Goal: Task Accomplishment & Management: Manage account settings

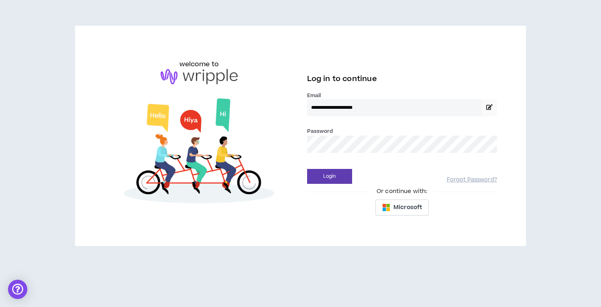
click at [329, 176] on button "Login" at bounding box center [329, 176] width 45 height 15
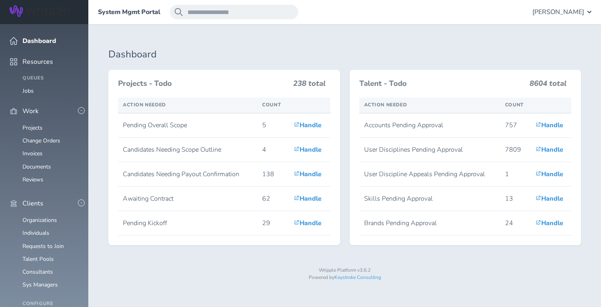
click at [559, 7] on div "Gabriella Rico" at bounding box center [562, 12] width 59 height 14
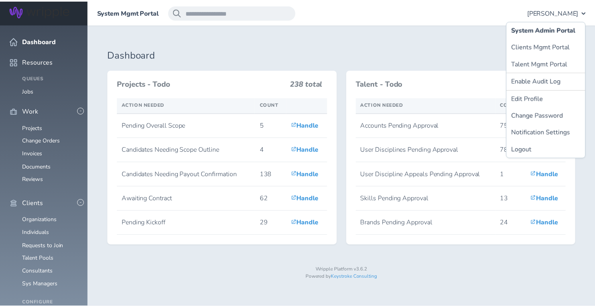
scroll to position [106, 0]
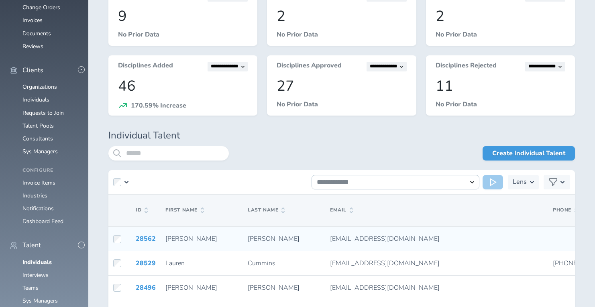
scroll to position [157, 0]
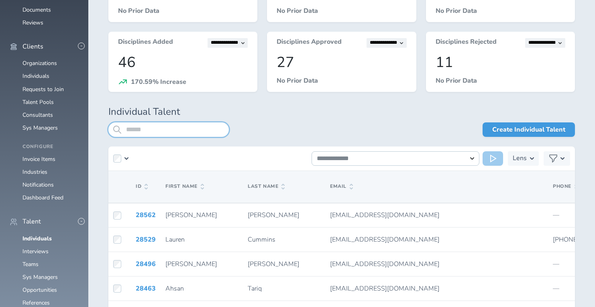
click at [143, 129] on input "search" at bounding box center [168, 129] width 120 height 14
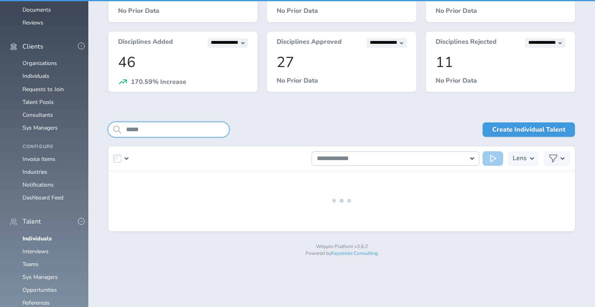
scroll to position [121, 0]
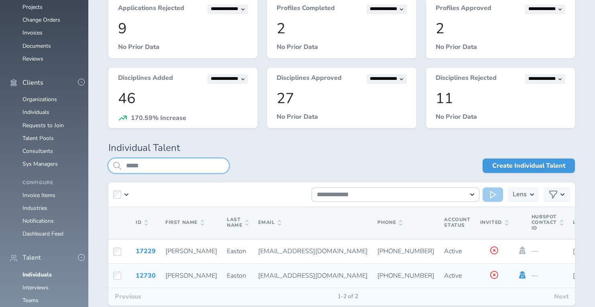
type input "*****"
click at [518, 276] on icon at bounding box center [522, 275] width 9 height 7
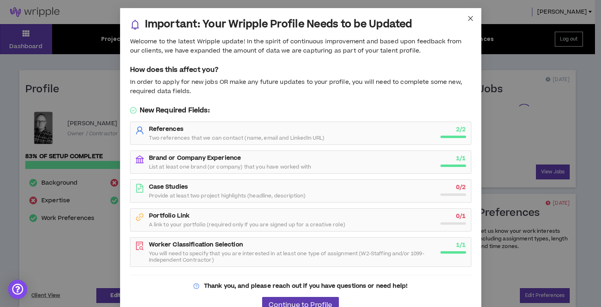
click at [467, 18] on icon "close" at bounding box center [470, 18] width 6 height 6
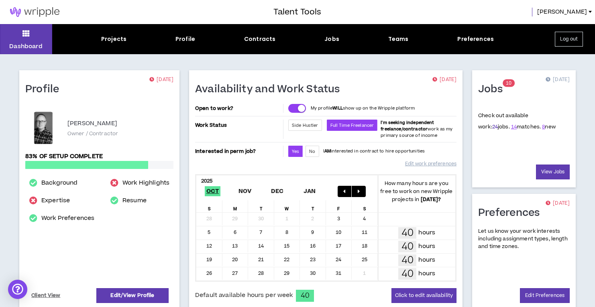
click at [492, 127] on link "24" at bounding box center [495, 126] width 6 height 7
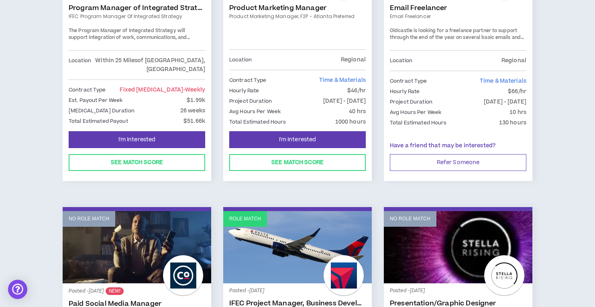
scroll to position [901, 0]
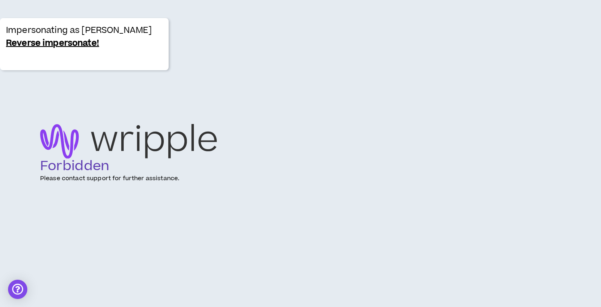
click at [44, 44] on link "Reverse impersonate!" at bounding box center [52, 43] width 93 height 13
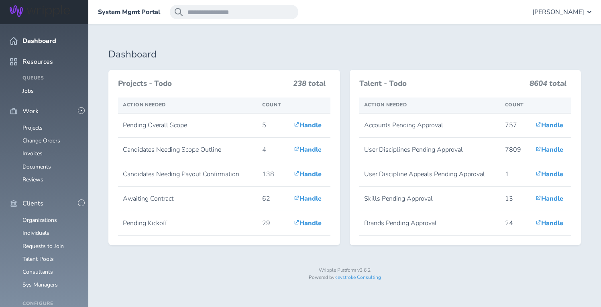
click at [562, 8] on span "Gabriella Rico" at bounding box center [559, 11] width 52 height 7
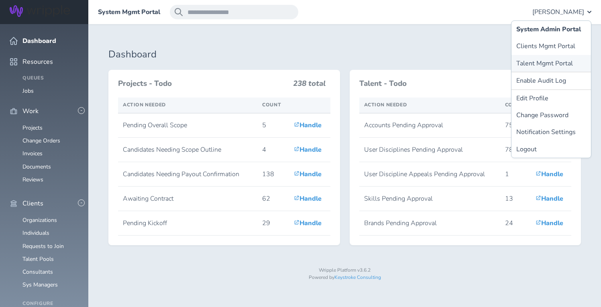
click at [540, 61] on link "Talent Mgmt Portal" at bounding box center [552, 63] width 80 height 17
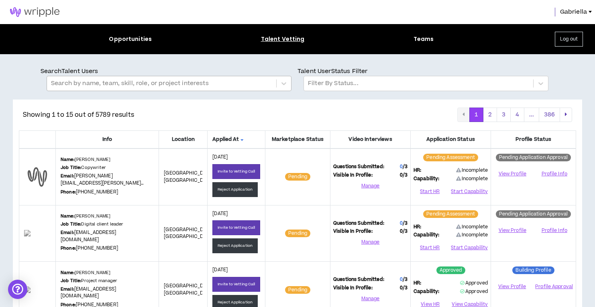
click at [148, 86] on div at bounding box center [161, 83] width 221 height 10
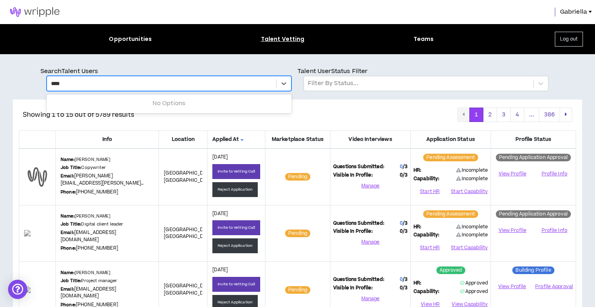
type input "*****"
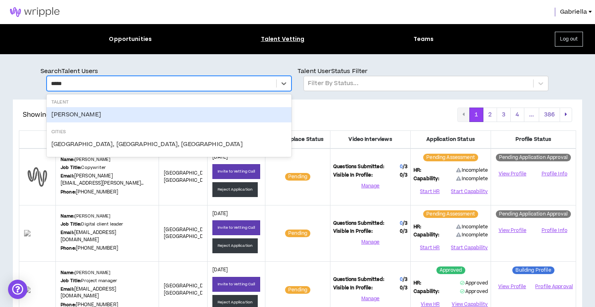
click at [76, 119] on div "Nick Torontali" at bounding box center [169, 114] width 245 height 15
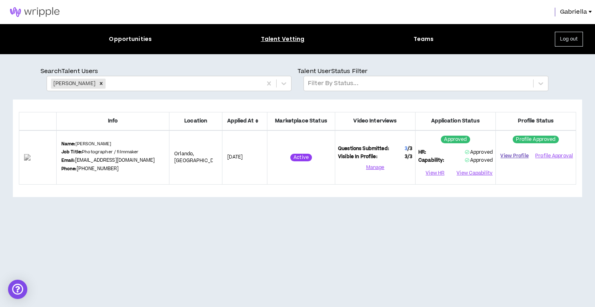
click at [515, 155] on link "View Profile" at bounding box center [515, 156] width 32 height 14
click at [98, 83] on icon "Remove Nick Torontali" at bounding box center [101, 84] width 6 height 6
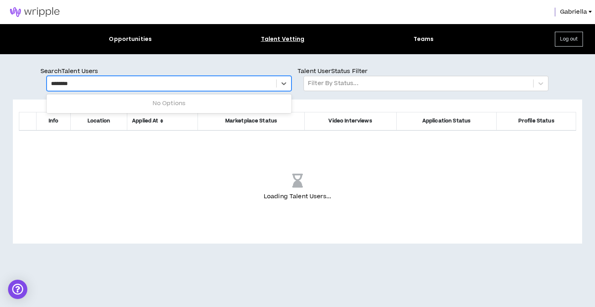
type input "*********"
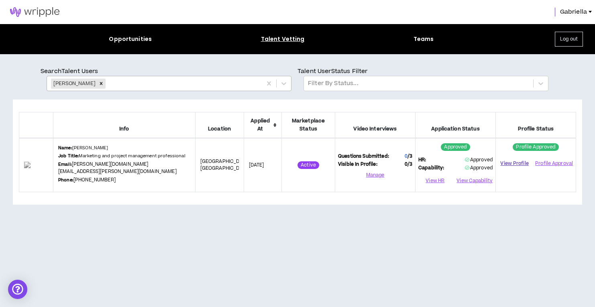
click at [519, 164] on link "View Profile" at bounding box center [515, 164] width 32 height 14
click at [98, 84] on icon "Remove Kim Adams" at bounding box center [101, 84] width 6 height 6
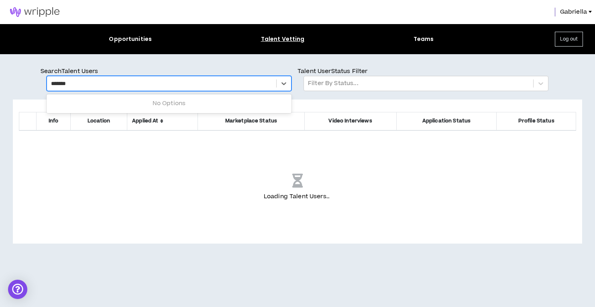
type input "********"
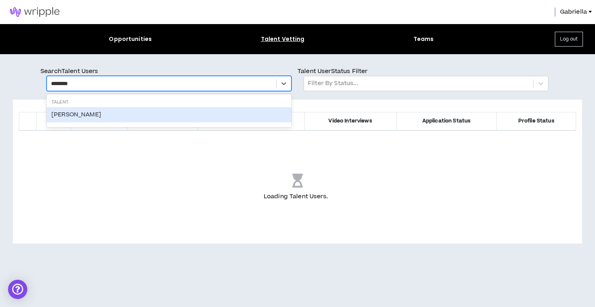
click at [65, 114] on div "Matt Kinsey" at bounding box center [169, 114] width 245 height 15
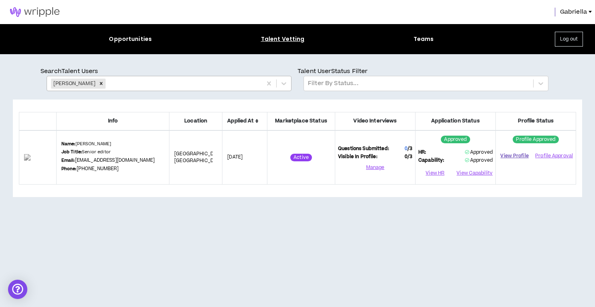
click at [514, 156] on link "View Profile" at bounding box center [515, 156] width 32 height 14
click at [98, 85] on icon "Remove Matt Kinsey" at bounding box center [101, 84] width 6 height 6
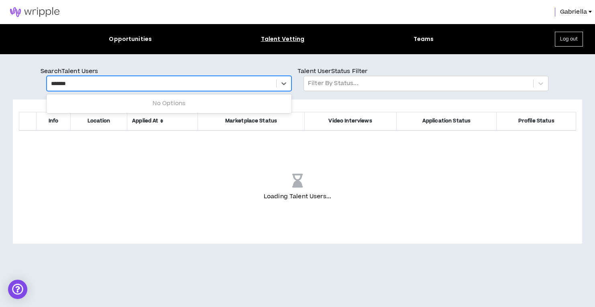
type input "********"
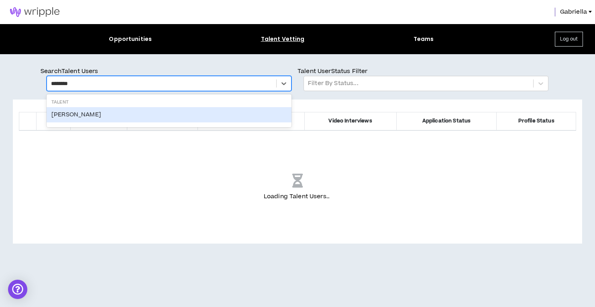
click at [74, 115] on div "Brian Schmitz" at bounding box center [169, 114] width 245 height 15
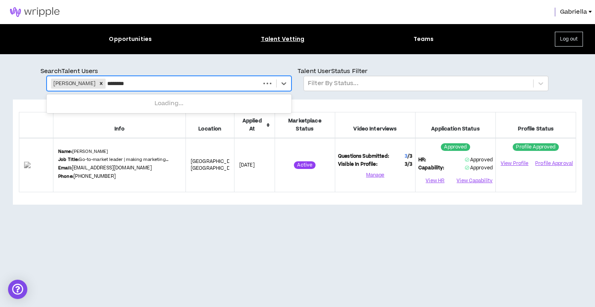
type input "******"
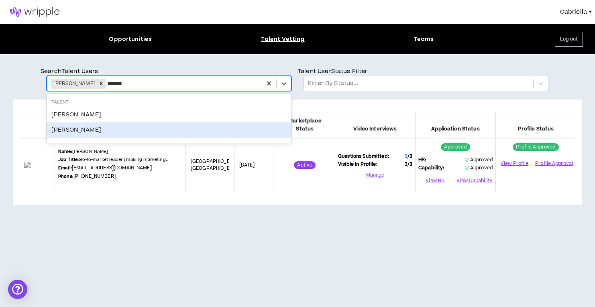
click at [67, 133] on div "Hayden M. Loos" at bounding box center [169, 129] width 245 height 15
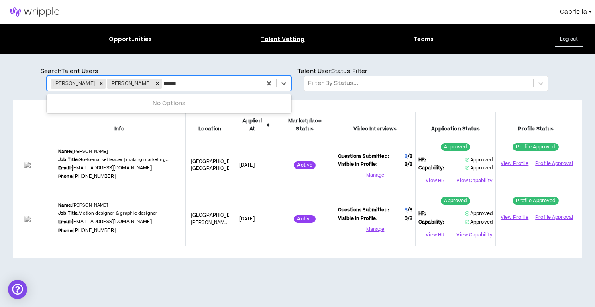
type input "*******"
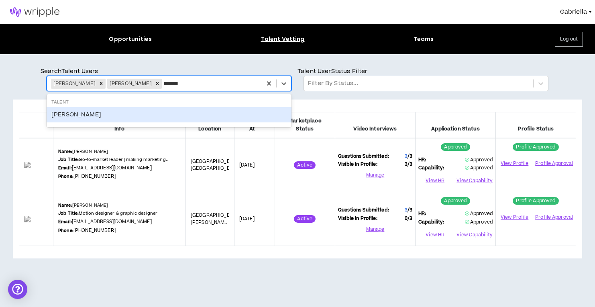
click at [148, 116] on div "Eric Yoo" at bounding box center [169, 114] width 245 height 15
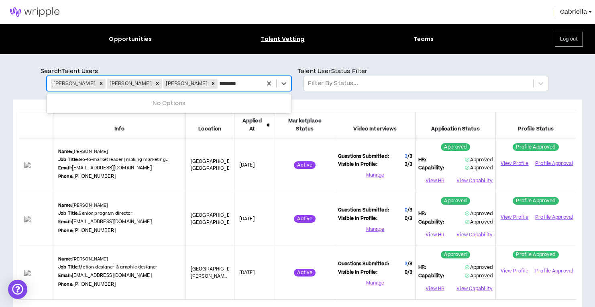
type input "*********"
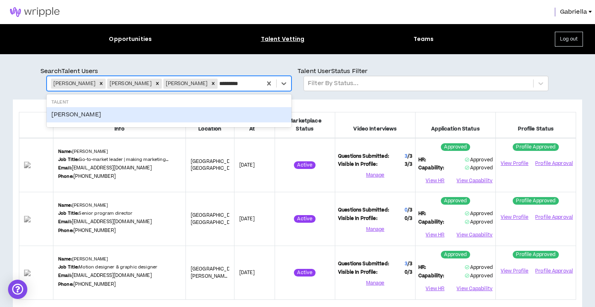
click at [114, 115] on div "John Wallace" at bounding box center [169, 114] width 245 height 15
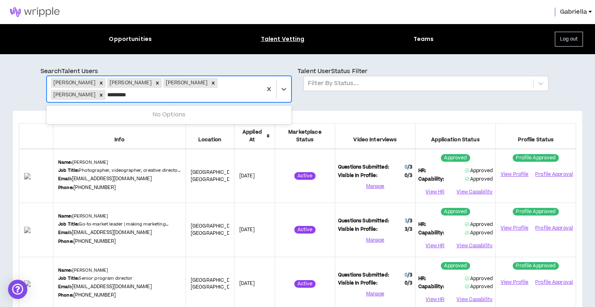
type input "**********"
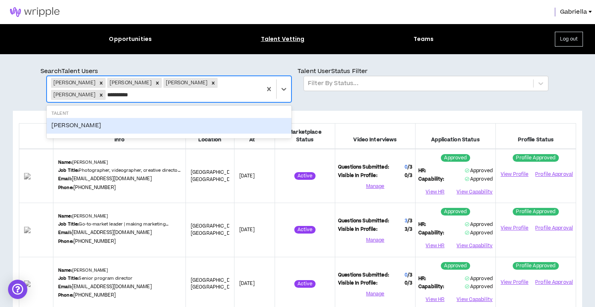
click at [104, 123] on div "Renee Johnson" at bounding box center [169, 125] width 245 height 15
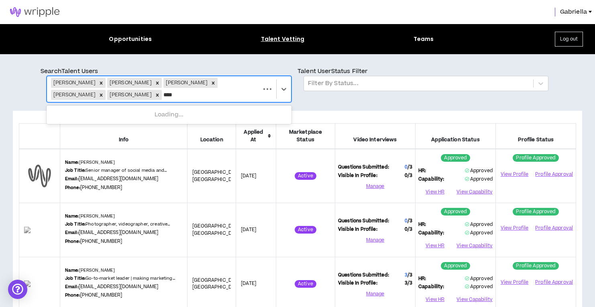
type input "*****"
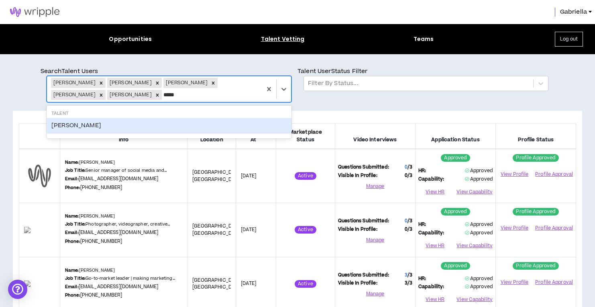
click at [148, 127] on div "Shedrick Turner" at bounding box center [169, 125] width 245 height 15
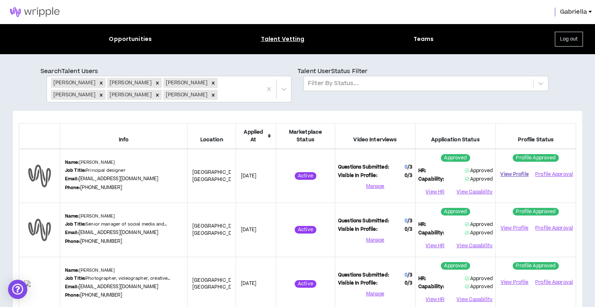
click at [519, 174] on link "View Profile" at bounding box center [515, 174] width 32 height 14
click at [514, 228] on link "View Profile" at bounding box center [515, 228] width 32 height 14
click at [511, 282] on link "View Profile" at bounding box center [515, 283] width 32 height 14
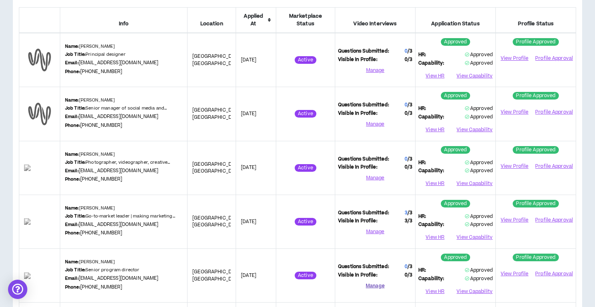
scroll to position [164, 0]
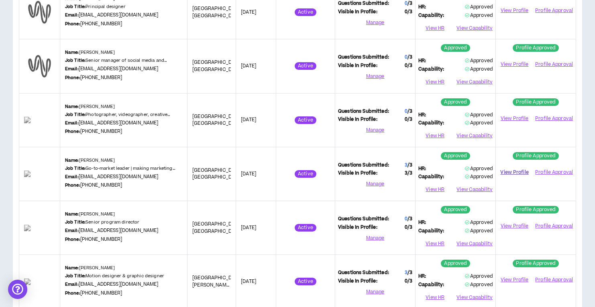
click at [514, 170] on link "View Profile" at bounding box center [515, 172] width 32 height 14
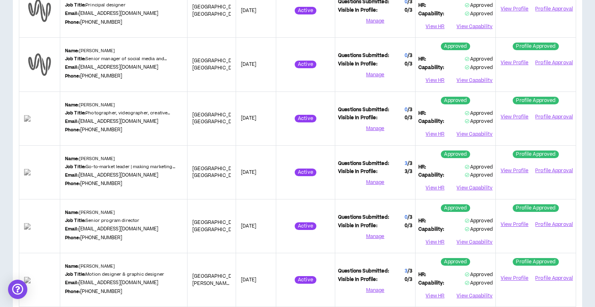
scroll to position [178, 0]
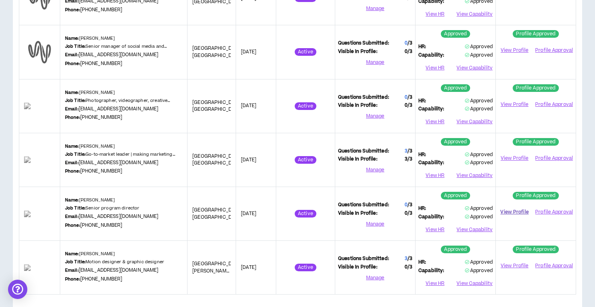
click at [521, 210] on link "View Profile" at bounding box center [515, 212] width 32 height 14
click at [515, 265] on link "View Profile" at bounding box center [515, 266] width 32 height 14
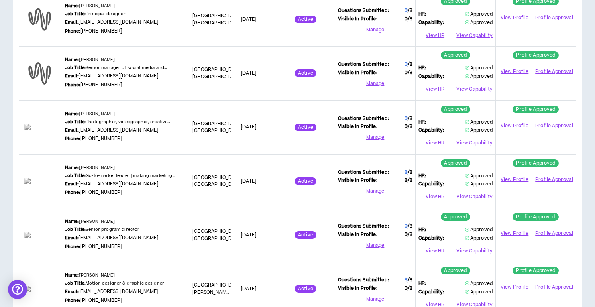
scroll to position [0, 0]
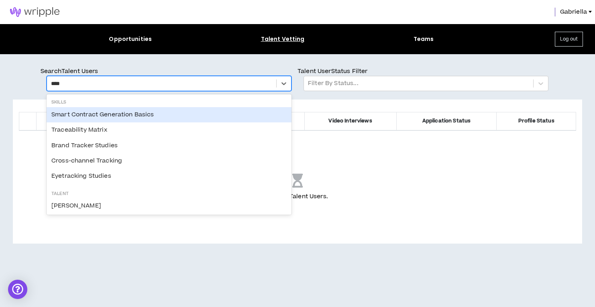
type input "*****"
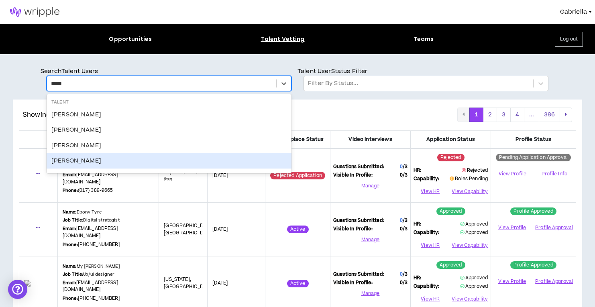
click at [75, 163] on div "Tracy Barash" at bounding box center [169, 160] width 245 height 15
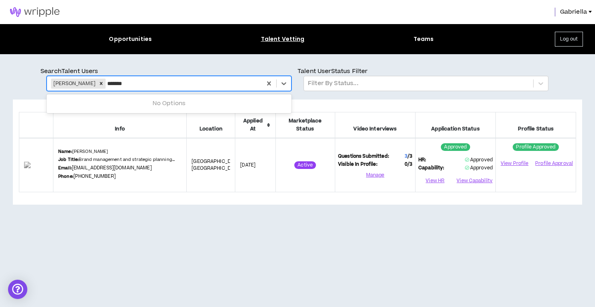
type input "********"
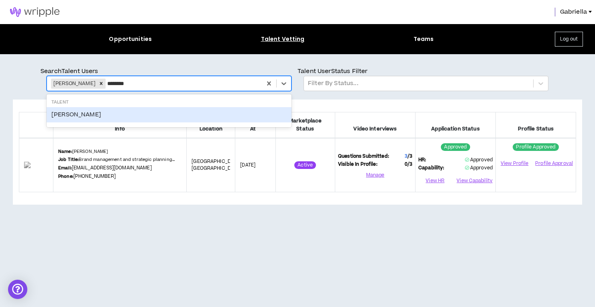
click at [125, 115] on div "Amy Johnson" at bounding box center [169, 114] width 245 height 15
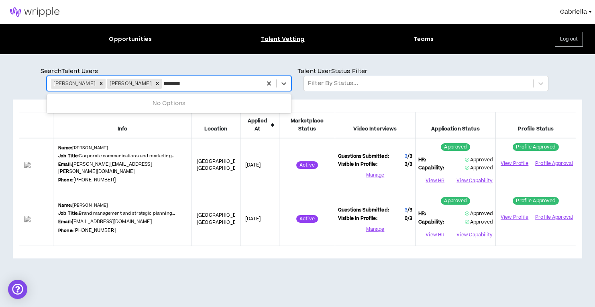
type input "*********"
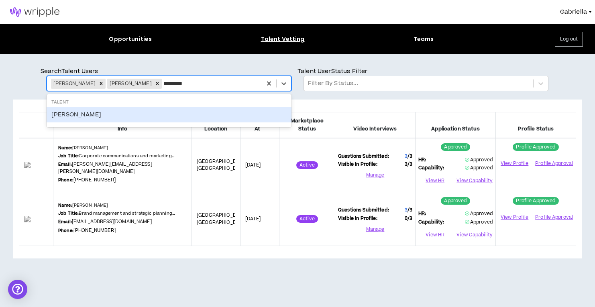
click at [109, 116] on div "Sarah Lawrence" at bounding box center [169, 114] width 245 height 15
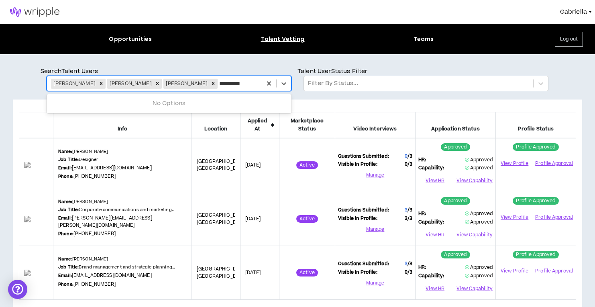
type input "**********"
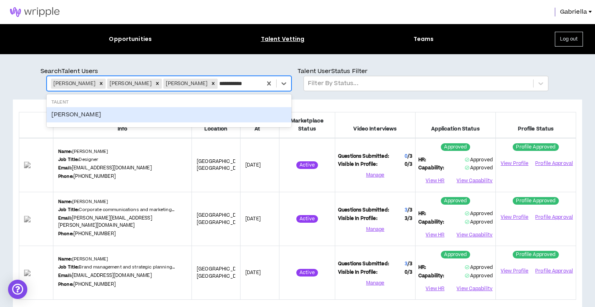
click at [108, 117] on div "Jessica Luptak" at bounding box center [169, 114] width 245 height 15
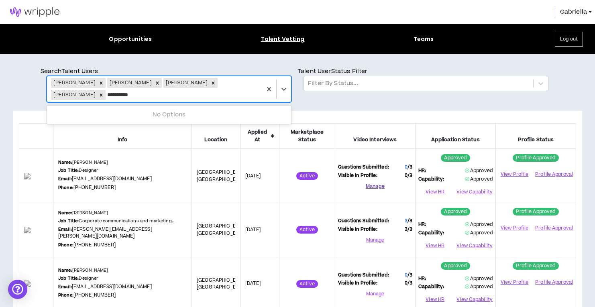
type input "**********"
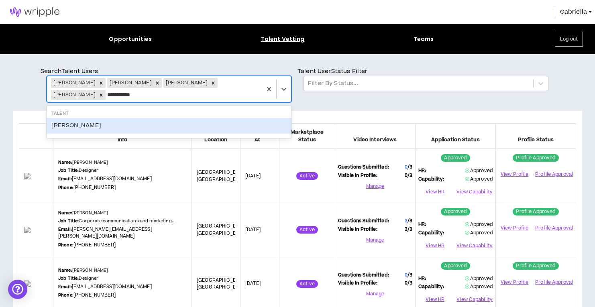
click at [91, 127] on div "Daniel Patterson" at bounding box center [169, 125] width 245 height 15
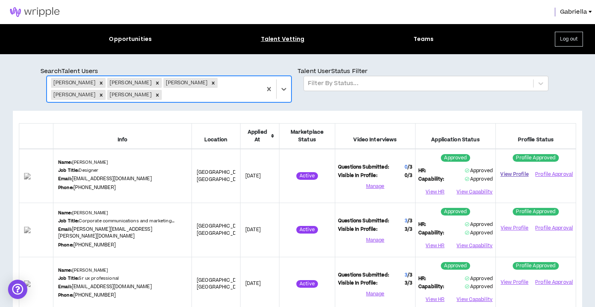
click at [512, 173] on link "View Profile" at bounding box center [515, 174] width 32 height 14
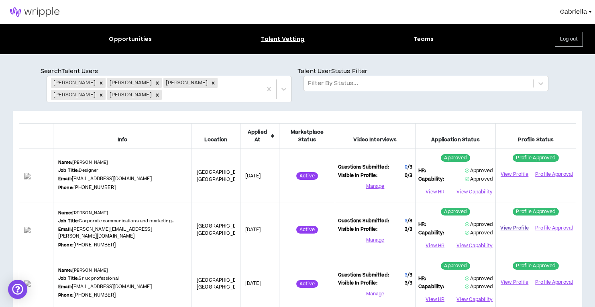
click at [508, 228] on link "View Profile" at bounding box center [515, 228] width 32 height 14
click at [506, 283] on link "View Profile" at bounding box center [515, 283] width 32 height 14
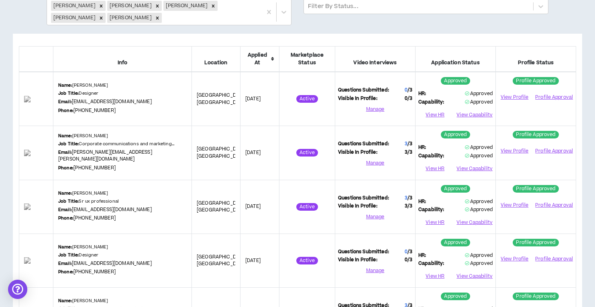
scroll to position [106, 0]
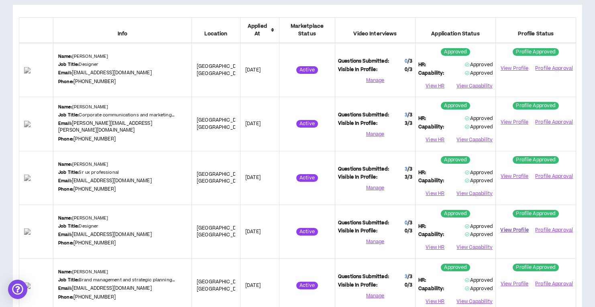
click at [511, 229] on link "View Profile" at bounding box center [515, 230] width 32 height 14
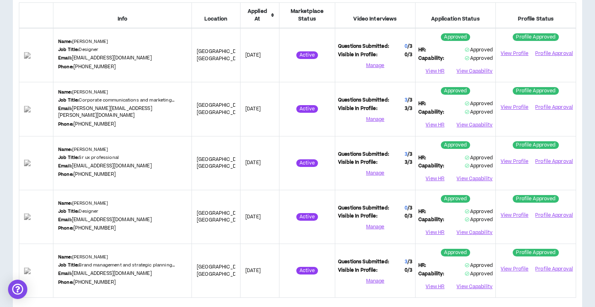
scroll to position [134, 0]
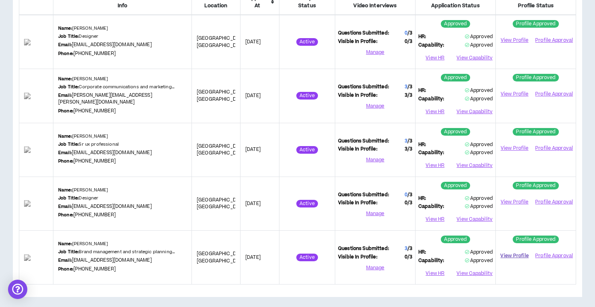
click at [521, 254] on link "View Profile" at bounding box center [515, 256] width 32 height 14
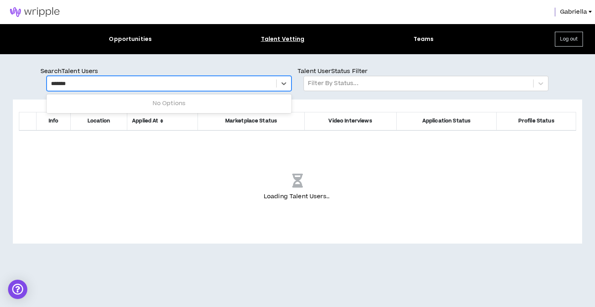
type input "********"
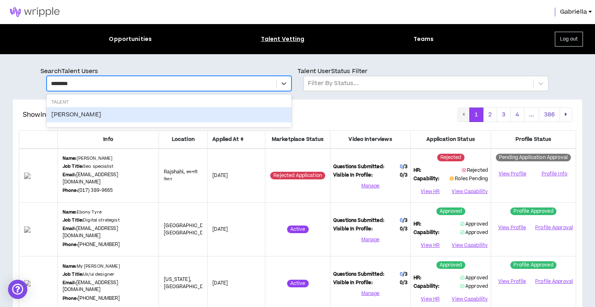
click at [84, 116] on div "Rick Daniel" at bounding box center [169, 114] width 245 height 15
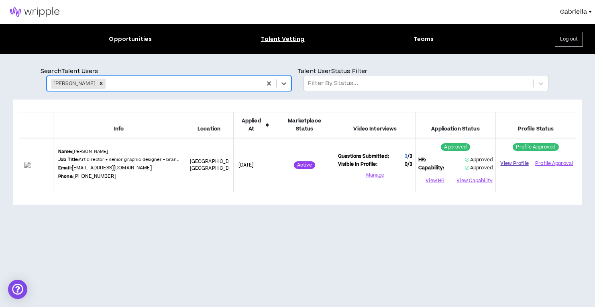
click at [518, 165] on link "View Profile" at bounding box center [515, 164] width 32 height 14
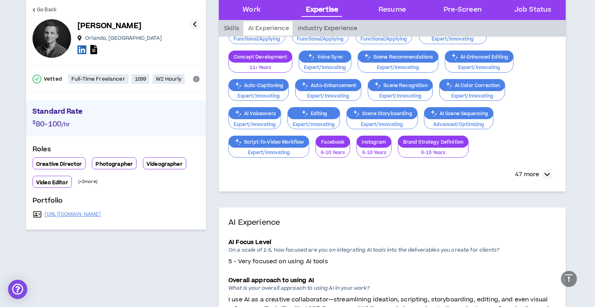
scroll to position [1005, 0]
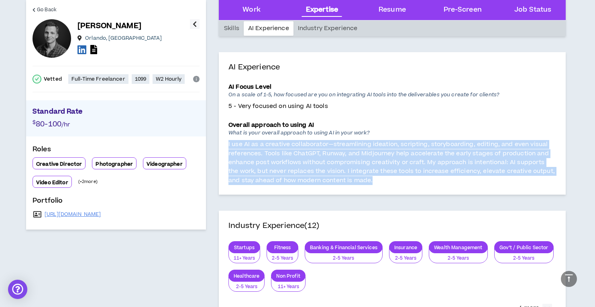
drag, startPoint x: 361, startPoint y: 179, endPoint x: 227, endPoint y: 144, distance: 138.9
click at [227, 144] on div "AI Experience AI Focus Level On a scale of 1-5, how focused are you on integrat…" at bounding box center [392, 123] width 347 height 143
copy p "I use AI as a creative collaborator—streamlining ideation, scripting, storyboar…"
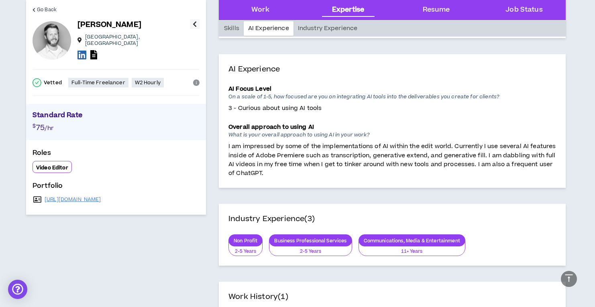
scroll to position [717, 0]
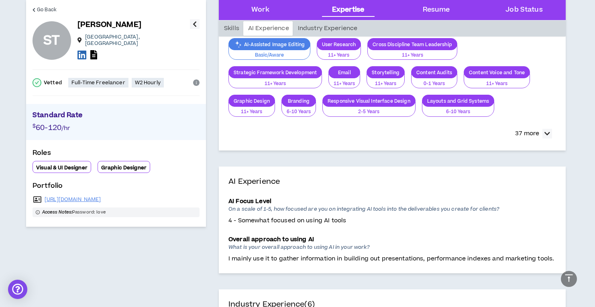
scroll to position [551, 0]
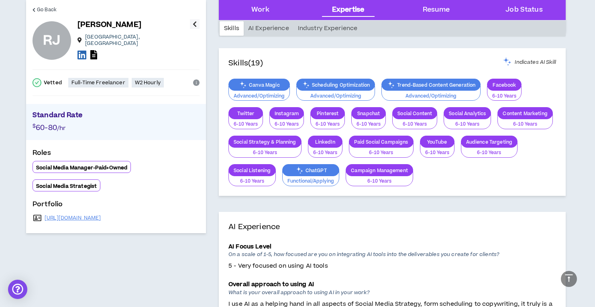
scroll to position [579, 0]
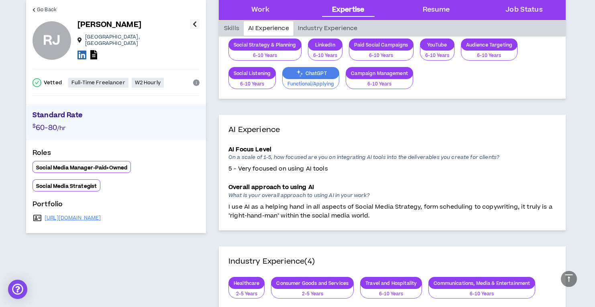
click at [374, 217] on p "I use AI as a helping hand in all aspects of Social Media Strategy, form schedu…" at bounding box center [393, 212] width 328 height 18
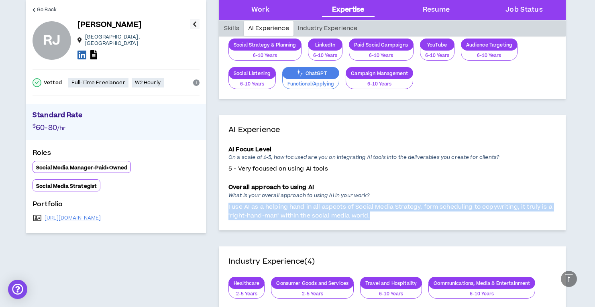
drag, startPoint x: 374, startPoint y: 216, endPoint x: 228, endPoint y: 207, distance: 146.5
click at [228, 207] on div "AI Experience AI Focus Level On a scale of 1-5, how focused are you on integrat…" at bounding box center [392, 173] width 347 height 116
copy p "I use AI as a helping hand in all aspects of Social Media Strategy, form schedu…"
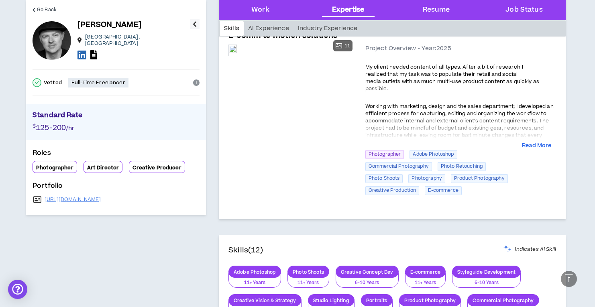
scroll to position [599, 0]
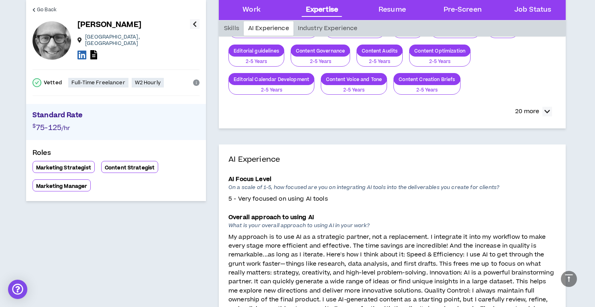
scroll to position [669, 0]
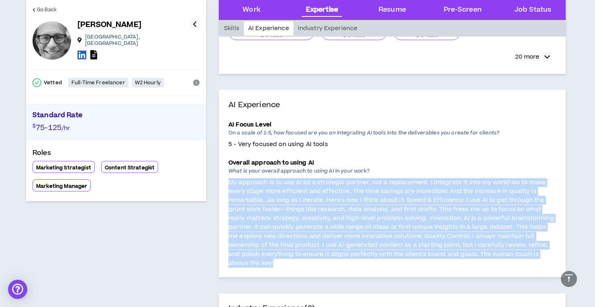
drag, startPoint x: 553, startPoint y: 254, endPoint x: 228, endPoint y: 184, distance: 332.7
click at [228, 184] on div "AI Experience AI Focus Level On a scale of 1-5, how focused are you on integrat…" at bounding box center [392, 184] width 347 height 188
copy p "My approach is to use AI as a strategic partner, not a replacement. I integrate…"
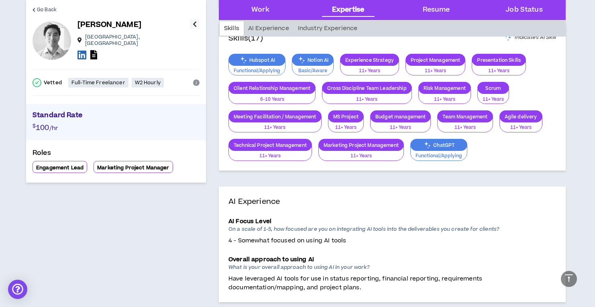
scroll to position [622, 0]
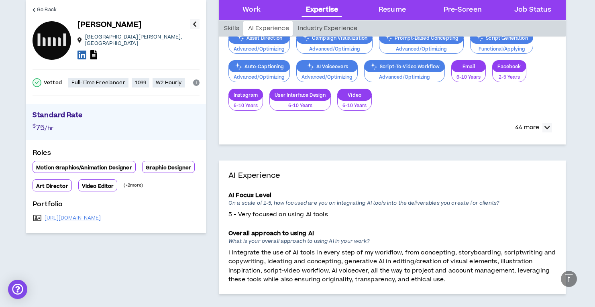
scroll to position [890, 0]
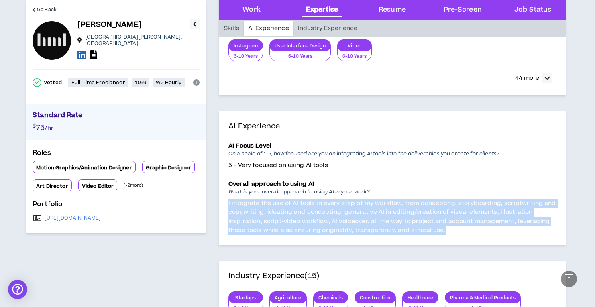
drag, startPoint x: 449, startPoint y: 229, endPoint x: 226, endPoint y: 204, distance: 223.9
click at [226, 204] on div "AI Experience AI Focus Level On a scale of 1-5, how focused are you on integrat…" at bounding box center [392, 178] width 347 height 134
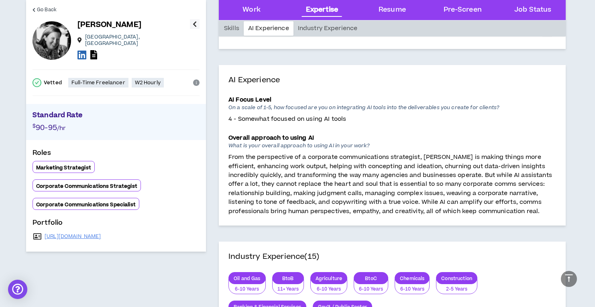
scroll to position [919, 0]
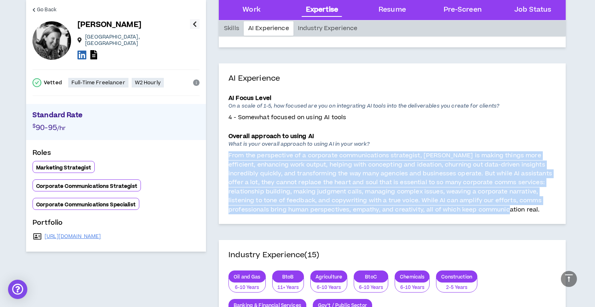
drag, startPoint x: 482, startPoint y: 208, endPoint x: 229, endPoint y: 157, distance: 258.3
click at [229, 157] on p "From the perspective of a corporate communications strategist, AI is making thi…" at bounding box center [393, 182] width 328 height 63
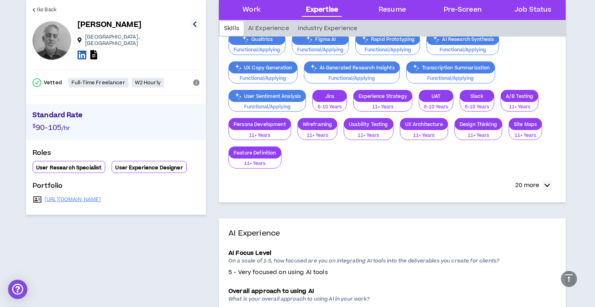
scroll to position [708, 0]
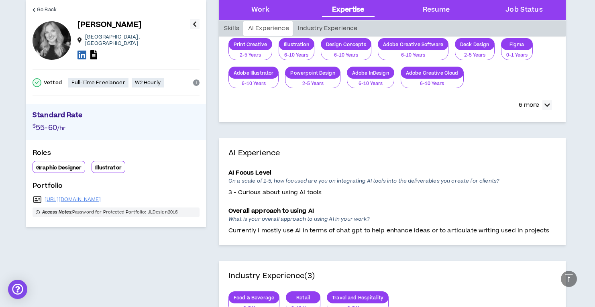
scroll to position [851, 0]
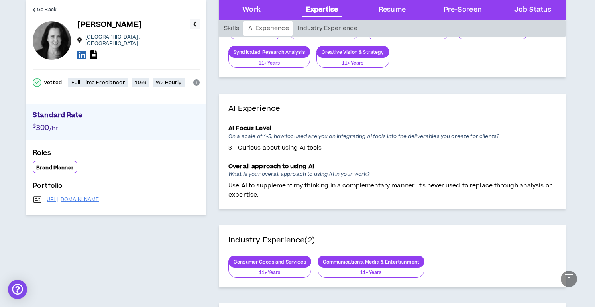
scroll to position [841, 0]
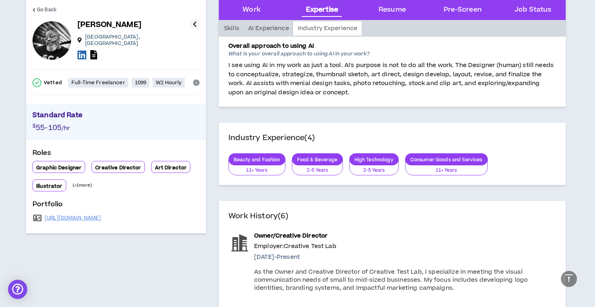
scroll to position [739, 0]
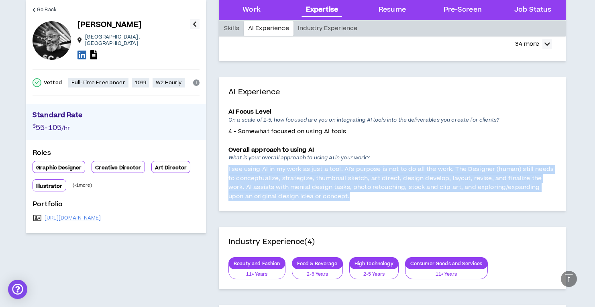
drag, startPoint x: 327, startPoint y: 195, endPoint x: 227, endPoint y: 170, distance: 103.4
click at [227, 170] on div "AI Experience AI Focus Level On a scale of 1-5, how focused are you on integrat…" at bounding box center [392, 144] width 347 height 134
copy p "I see using AI in my work as just a tool. AI's purpose is not to do all the wor…"
